Goal: Navigation & Orientation: Understand site structure

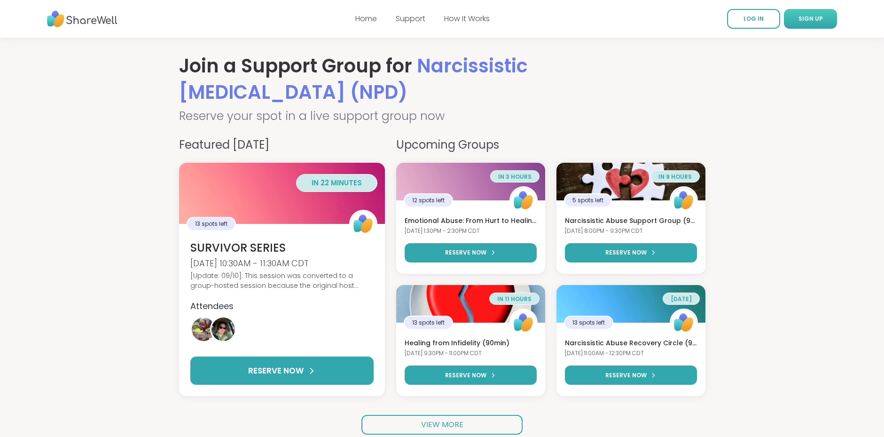
click at [814, 23] on span "SIGN UP" at bounding box center [810, 19] width 24 height 8
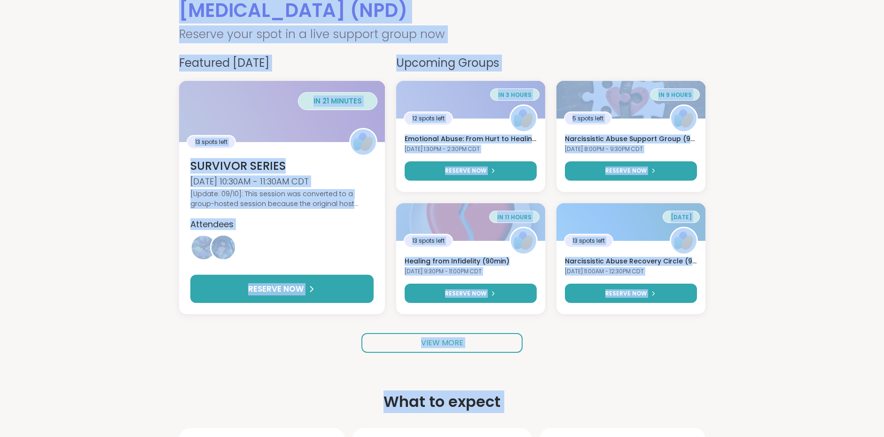
scroll to position [201, 0]
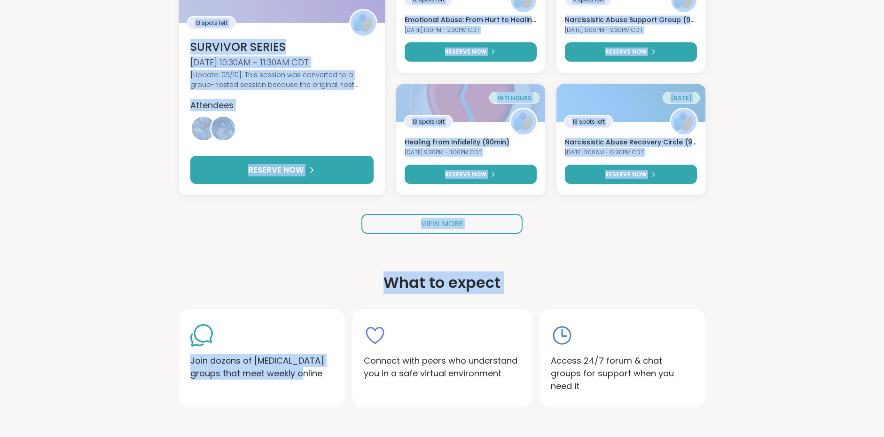
drag, startPoint x: 282, startPoint y: 47, endPoint x: 310, endPoint y: 413, distance: 366.6
click at [310, 413] on main "Join a Support Group for Narcissistic Personality Disorder (NPD) Reserve your s…" at bounding box center [442, 365] width 884 height 1057
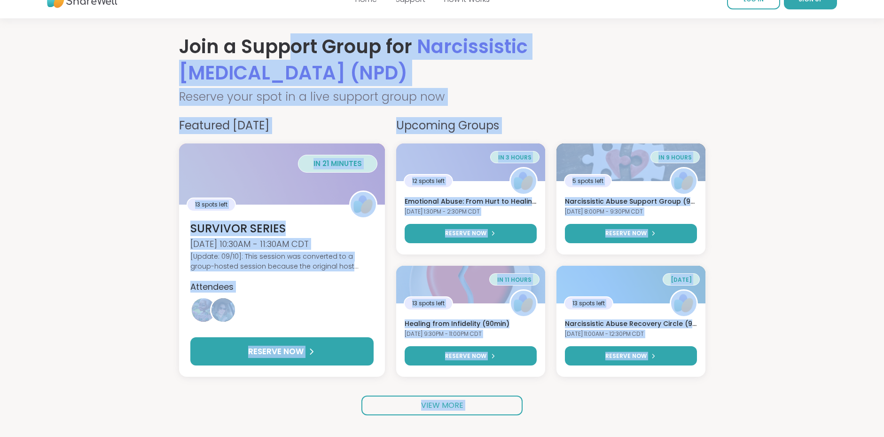
scroll to position [0, 0]
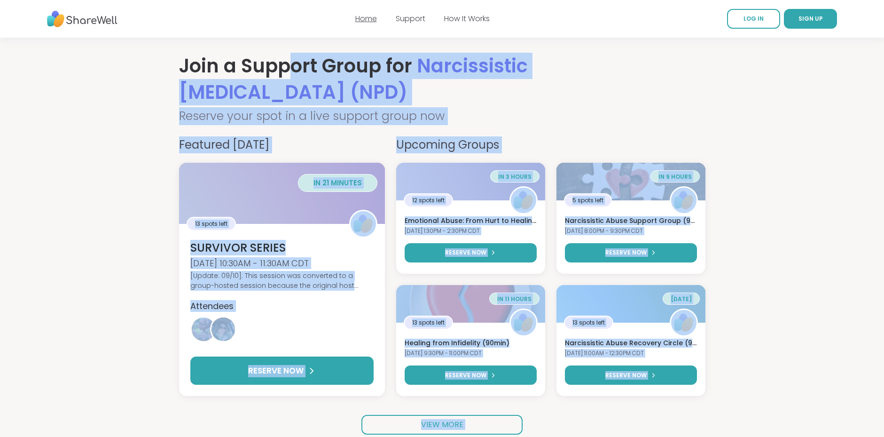
click at [357, 18] on link "Home" at bounding box center [366, 18] width 22 height 11
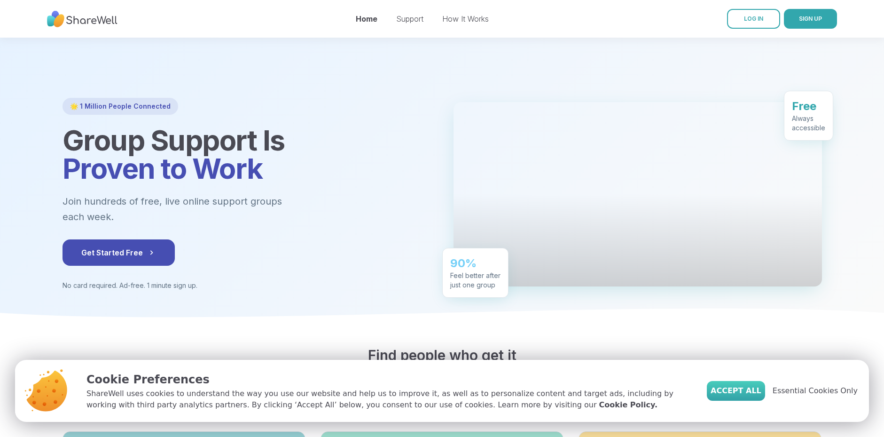
click at [729, 394] on button "Accept All" at bounding box center [736, 391] width 58 height 20
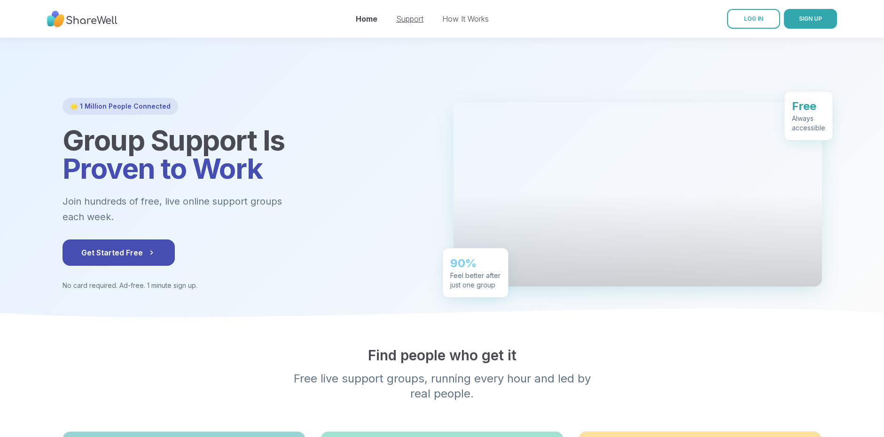
click at [412, 21] on link "Support" at bounding box center [409, 18] width 27 height 9
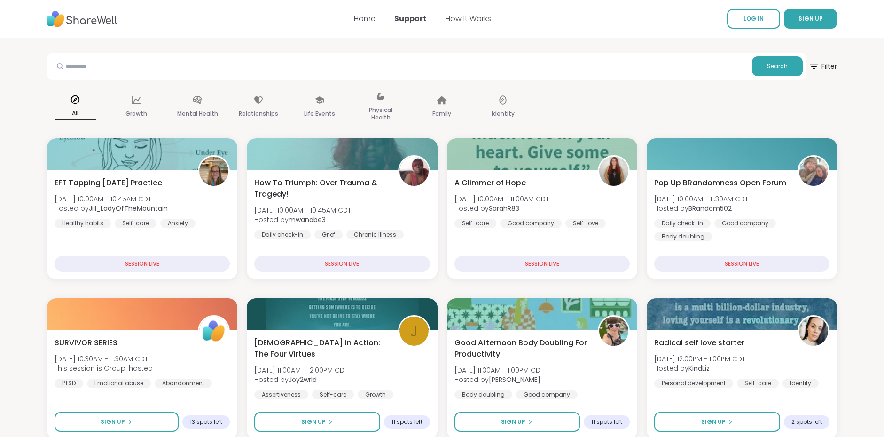
click at [474, 21] on link "How It Works" at bounding box center [468, 18] width 46 height 11
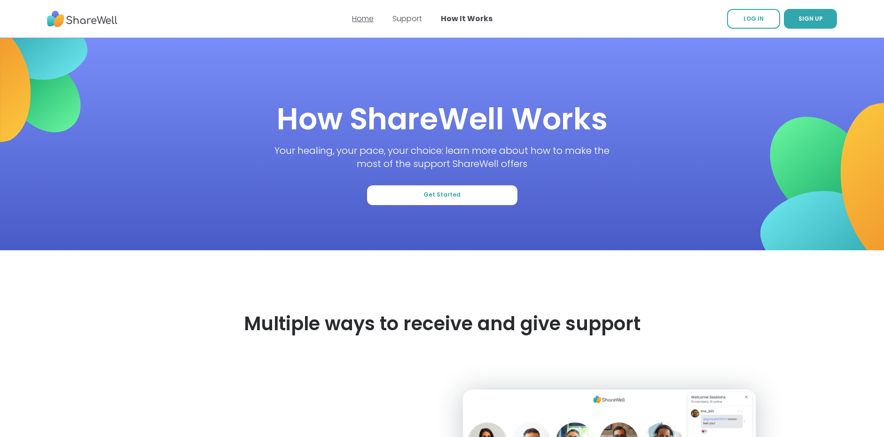
click at [363, 21] on link "Home" at bounding box center [363, 18] width 22 height 11
